Goal: Complete application form

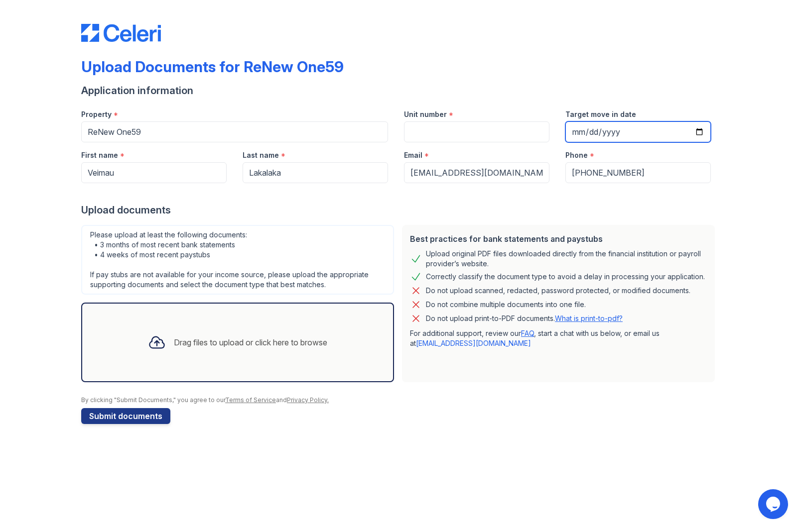
click at [699, 129] on input "Target move in date" at bounding box center [637, 132] width 145 height 21
type input "2025-09-15"
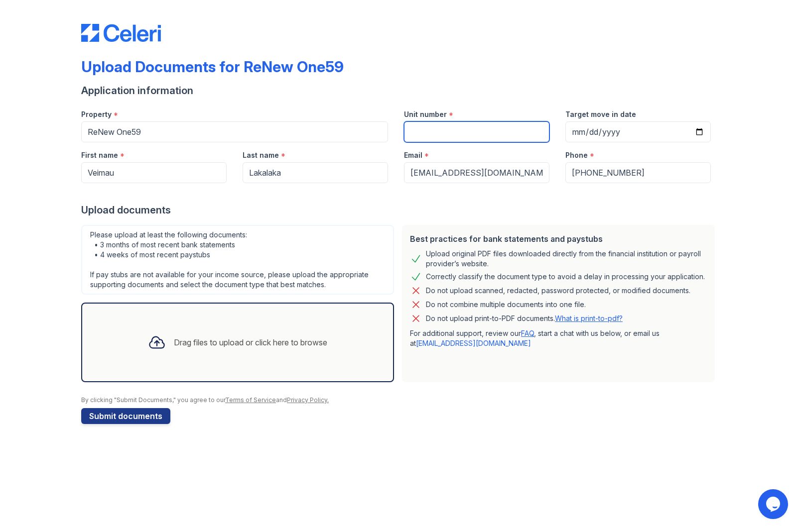
click at [451, 133] on input "Unit number" at bounding box center [476, 132] width 145 height 21
click at [196, 335] on div "Drag files to upload or click here to browse" at bounding box center [237, 343] width 195 height 34
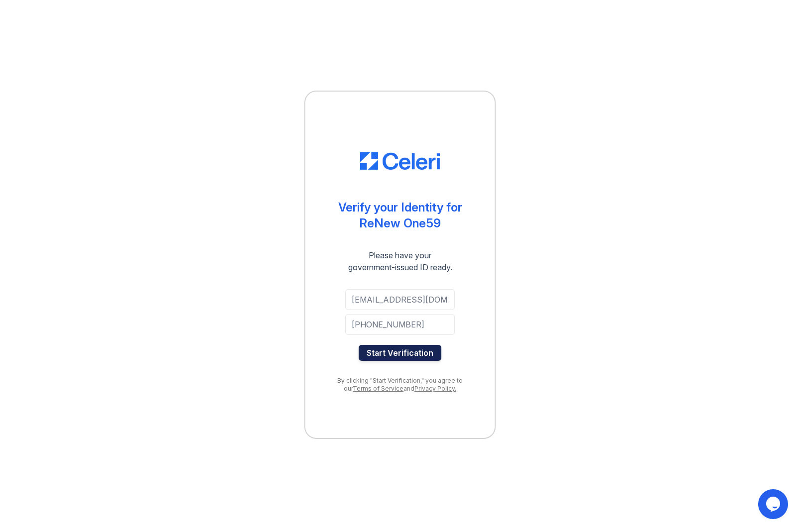
click at [386, 353] on button "Start Verification" at bounding box center [400, 353] width 83 height 16
